Goal: Task Accomplishment & Management: Use online tool/utility

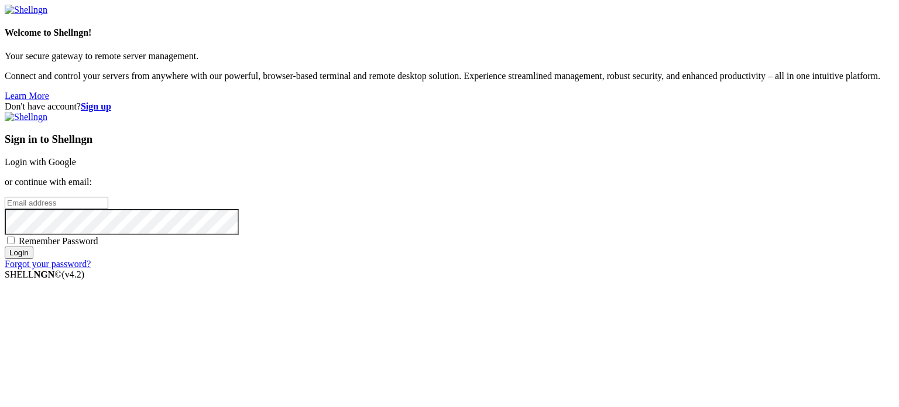
click at [76, 157] on link "Login with Google" at bounding box center [40, 162] width 71 height 10
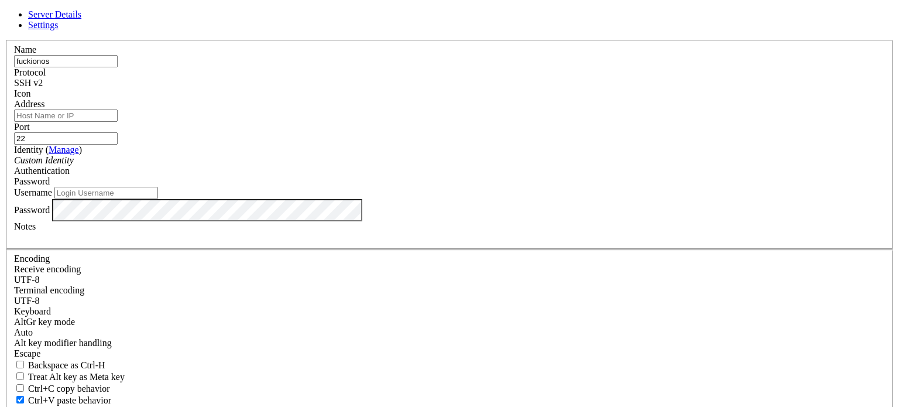
type input "fuckionos"
click at [118, 122] on input "Address" at bounding box center [66, 115] width 104 height 12
type input "r"
type input "[TECHNICAL_ID]"
click at [30, 122] on label "Port" at bounding box center [22, 127] width 16 height 10
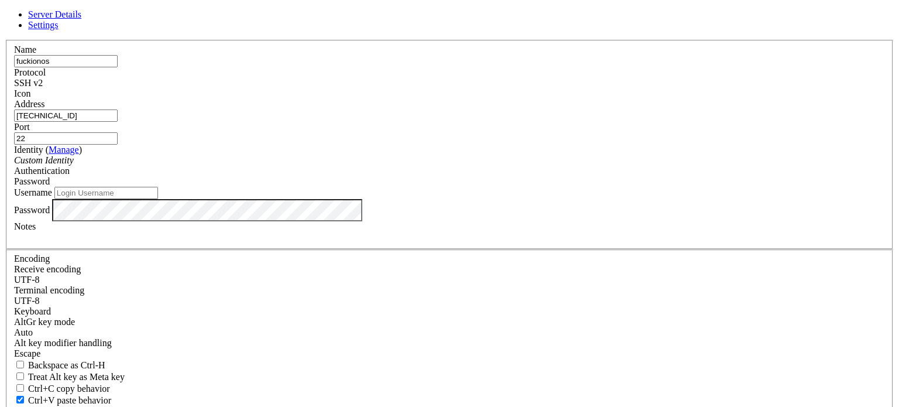
click at [118, 132] on input "22" at bounding box center [66, 138] width 104 height 12
click at [158, 199] on input "Username" at bounding box center [106, 193] width 104 height 12
type input "root"
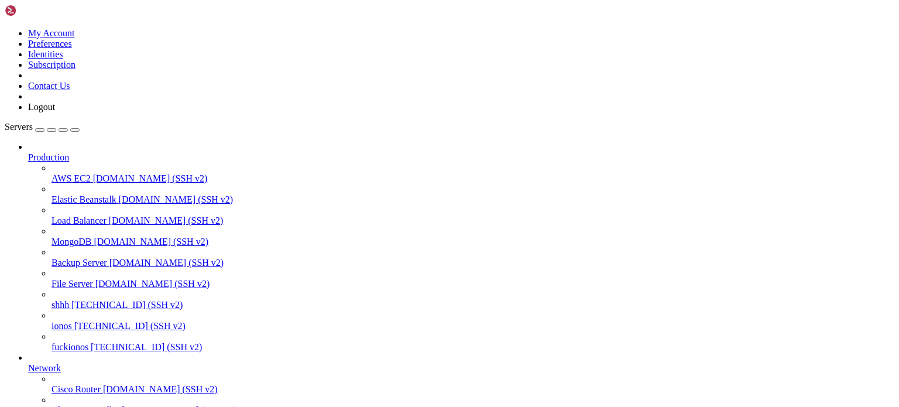
click at [77, 348] on span "fuckionos" at bounding box center [69, 347] width 37 height 10
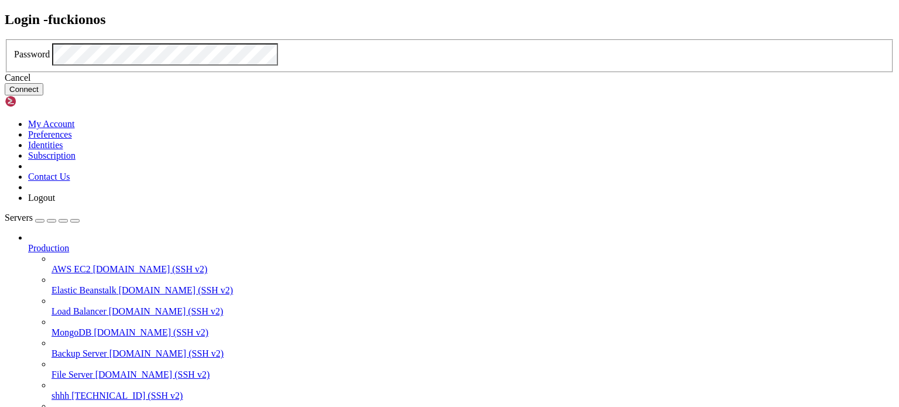
click at [43, 95] on button "Connect" at bounding box center [24, 89] width 39 height 12
click at [451, 83] on div "Cancel" at bounding box center [449, 78] width 889 height 11
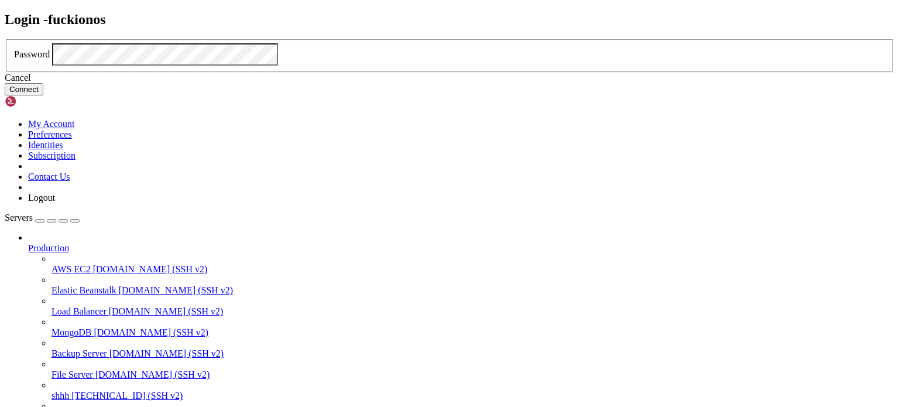
click at [43, 95] on button "Connect" at bounding box center [24, 89] width 39 height 12
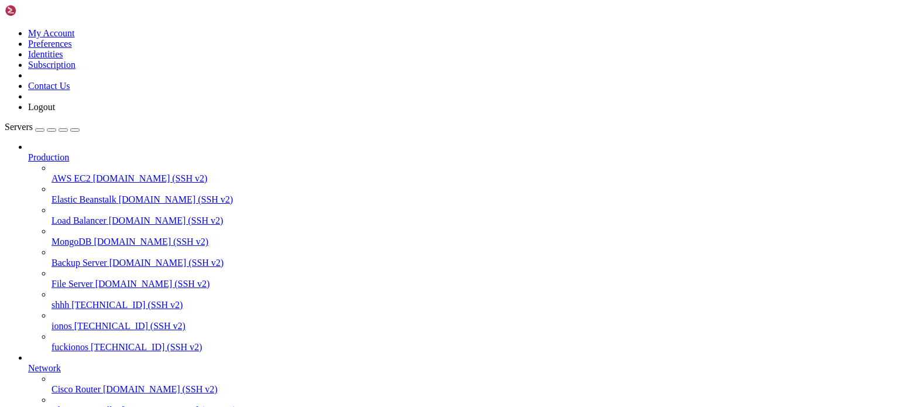
click at [85, 342] on span "fuckionos" at bounding box center [69, 347] width 37 height 10
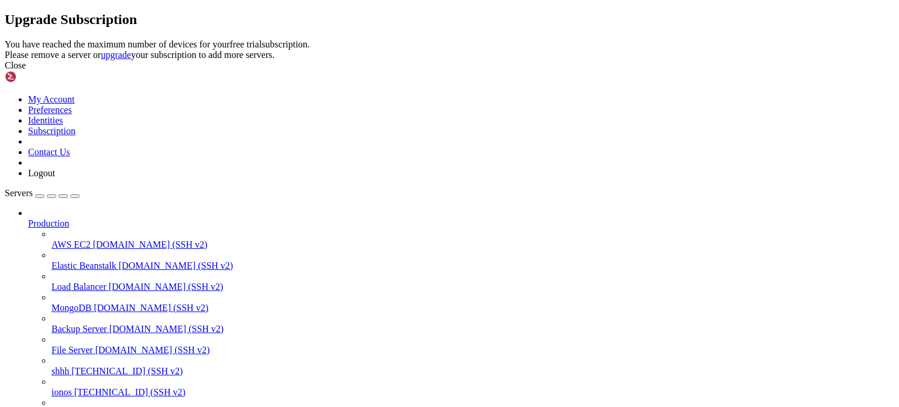
click at [598, 71] on div "Close" at bounding box center [449, 65] width 889 height 11
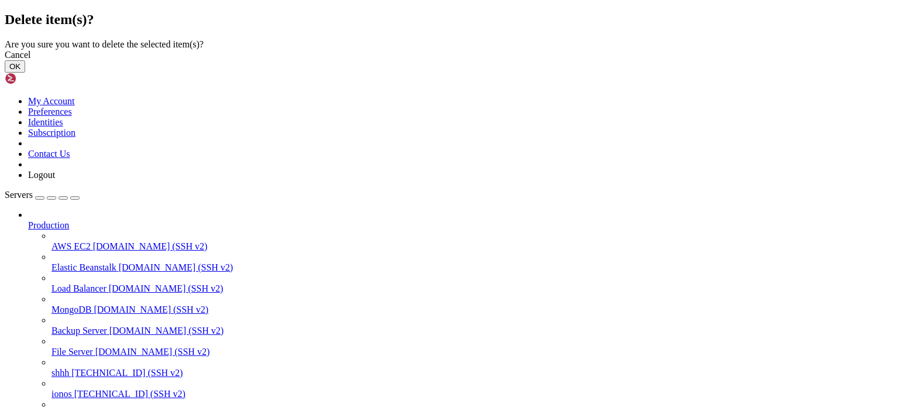
click at [25, 73] on button "OK" at bounding box center [15, 66] width 20 height 12
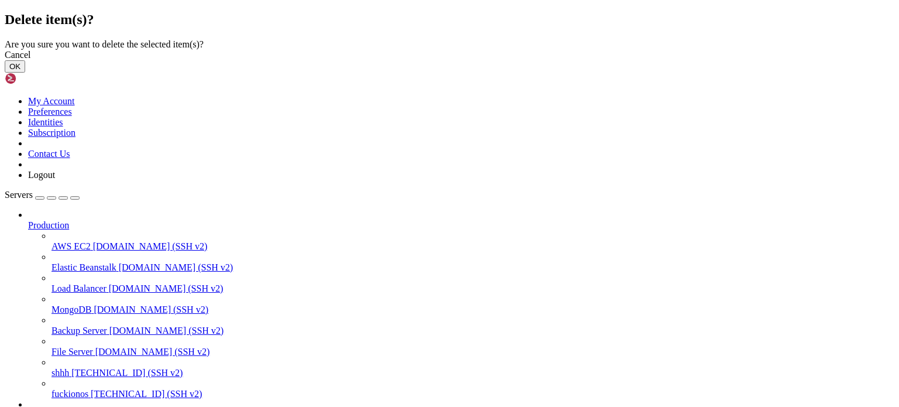
click at [25, 73] on button "OK" at bounding box center [15, 66] width 20 height 12
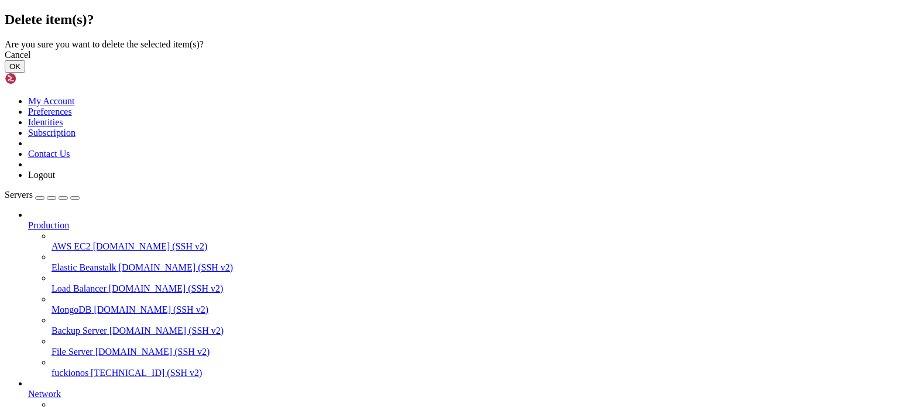
click at [25, 73] on button "OK" at bounding box center [15, 66] width 20 height 12
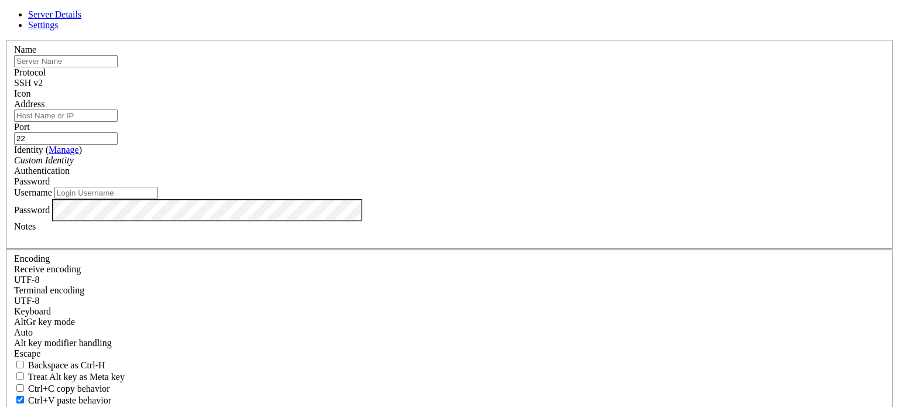
click at [158, 199] on input "Username" at bounding box center [106, 193] width 104 height 12
type input "root"
click at [118, 122] on input "Address" at bounding box center [66, 115] width 104 height 12
type input "[TECHNICAL_ID]"
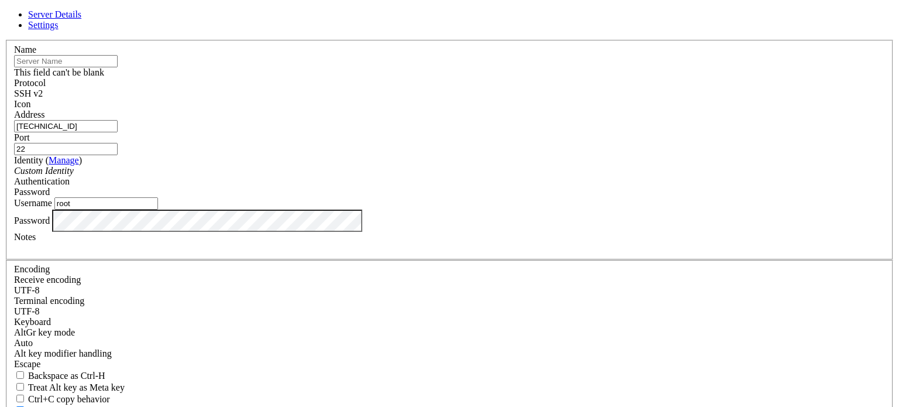
click at [118, 67] on input "text" at bounding box center [66, 61] width 104 height 12
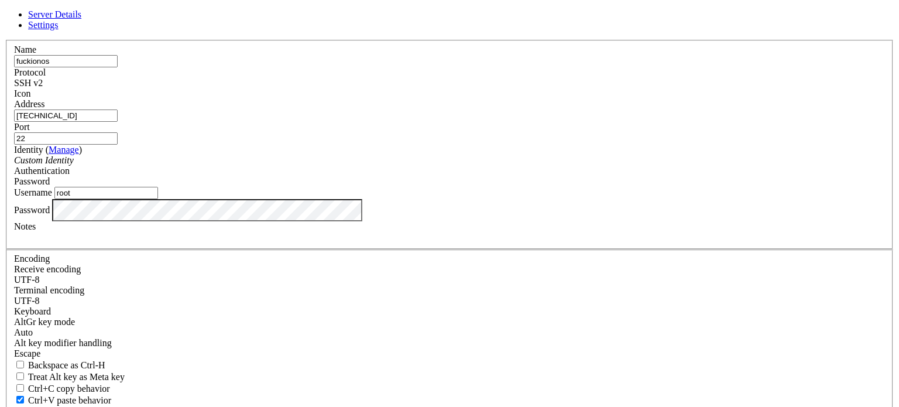
type input "fuckionos"
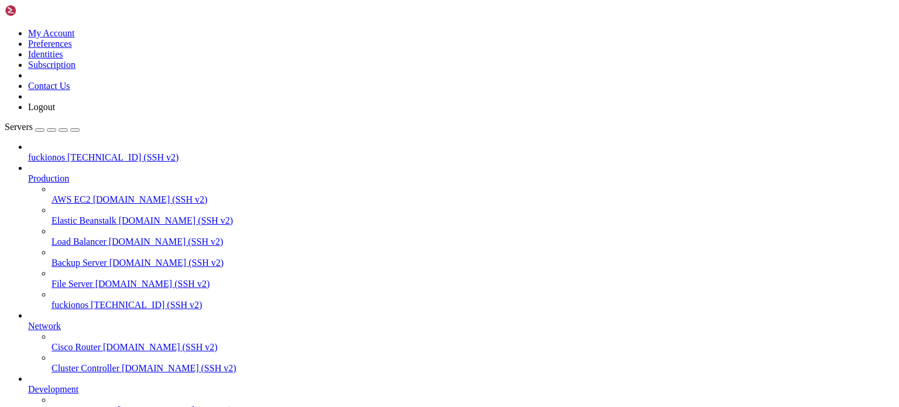
click at [104, 300] on span "[TECHNICAL_ID] (SSH v2)" at bounding box center [146, 305] width 111 height 10
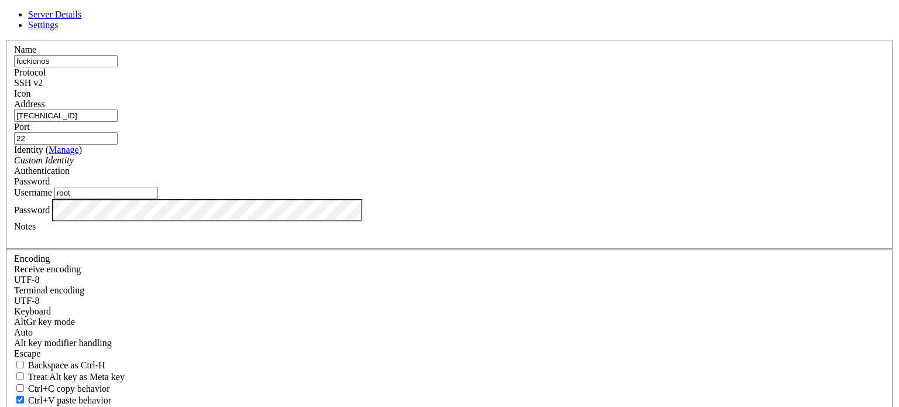
click at [118, 122] on input "[TECHNICAL_ID]" at bounding box center [66, 115] width 104 height 12
type input "[TECHNICAL_ID]"
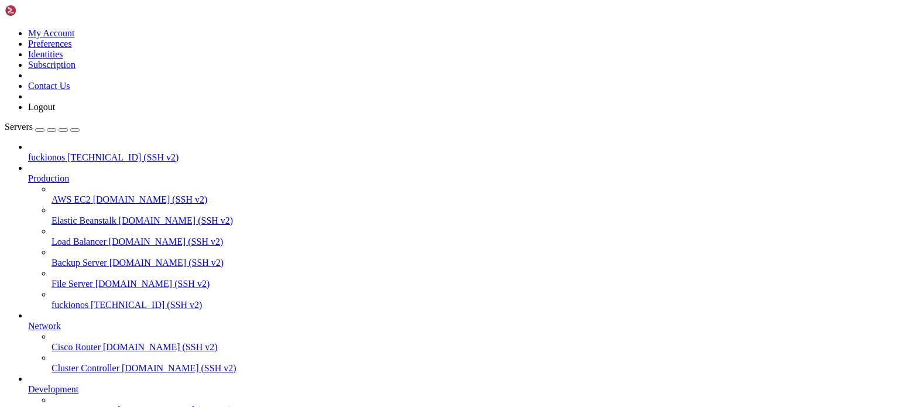
click at [91, 300] on span "[TECHNICAL_ID] (SSH v2)" at bounding box center [146, 305] width 111 height 10
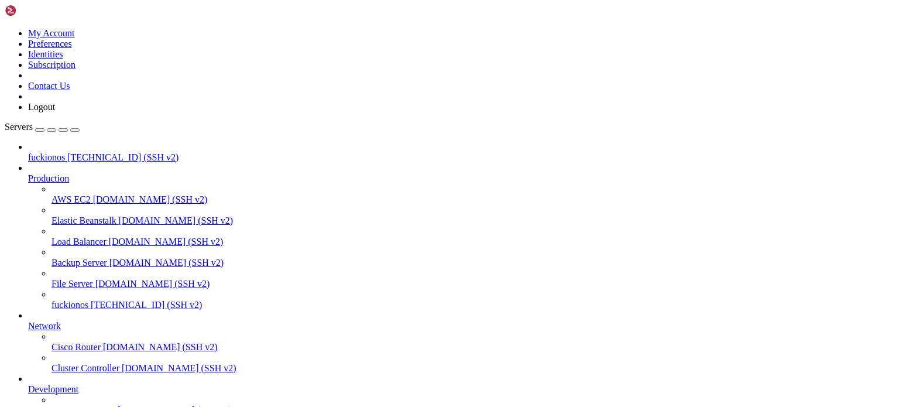
click at [87, 300] on span "fuckionos" at bounding box center [69, 305] width 37 height 10
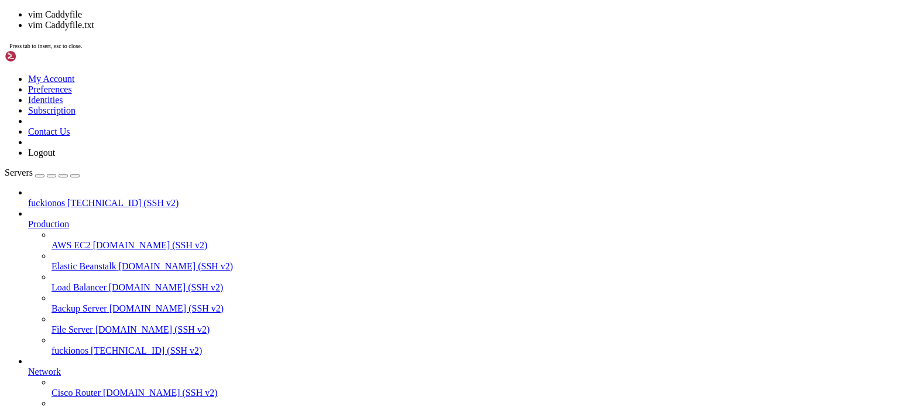
scroll to position [25288, 0]
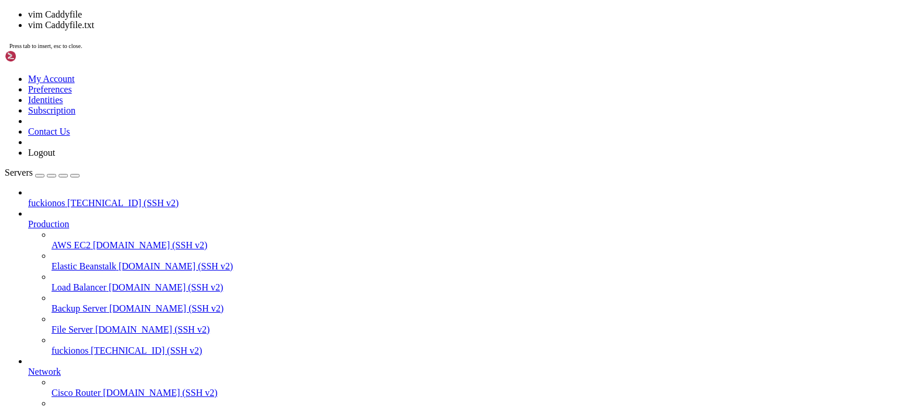
scroll to position [25993, 0]
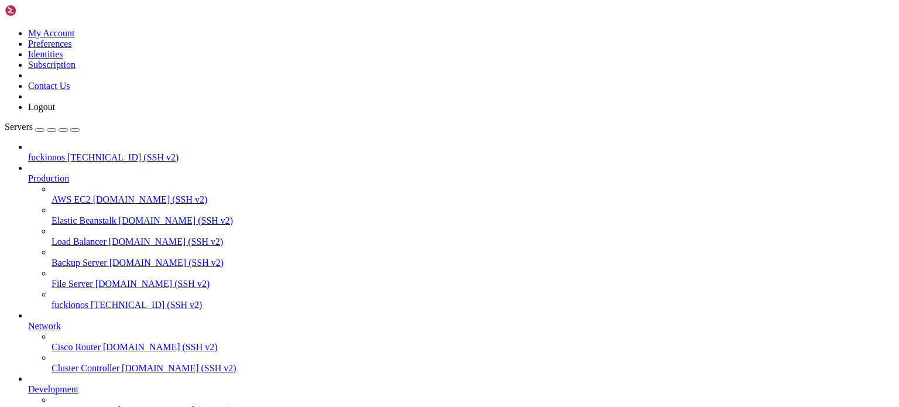
scroll to position [26509, 0]
